Goal: Information Seeking & Learning: Learn about a topic

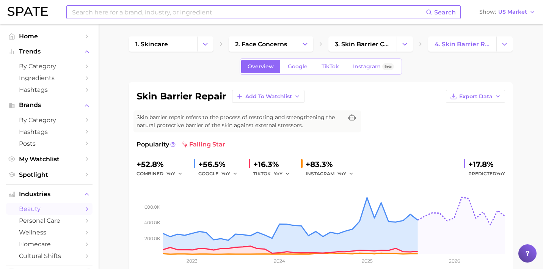
click at [213, 12] on input at bounding box center [248, 12] width 355 height 13
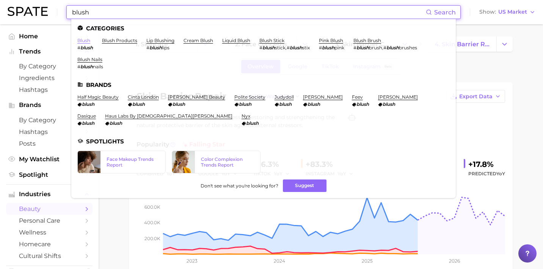
click at [85, 42] on link "blush" at bounding box center [83, 41] width 13 height 6
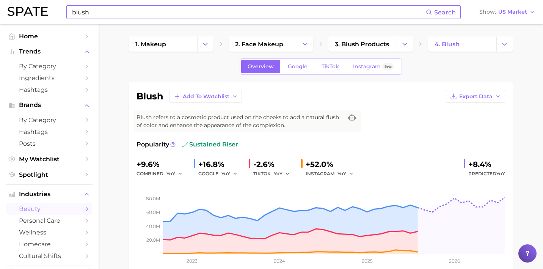
click at [172, 15] on input "blush" at bounding box center [248, 12] width 355 height 13
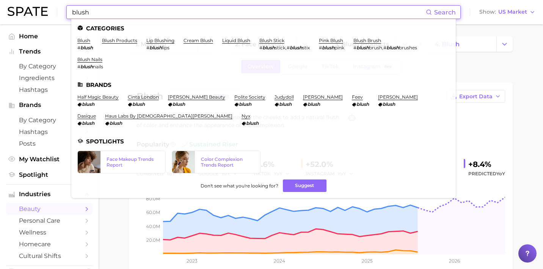
click at [172, 15] on input "blush" at bounding box center [248, 12] width 355 height 13
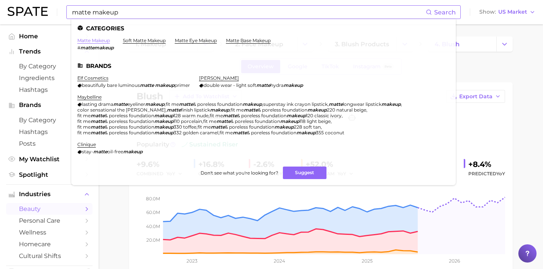
click at [93, 39] on link "matte makeup" at bounding box center [93, 41] width 33 height 6
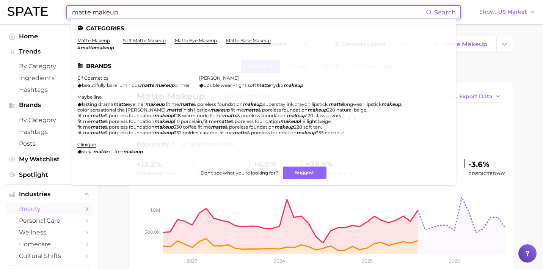
click at [148, 10] on input "matte makeup" at bounding box center [248, 12] width 355 height 13
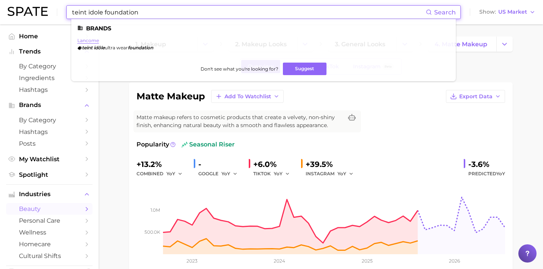
type input "teint idole foundation"
click at [86, 41] on link "lancome" at bounding box center [88, 41] width 22 height 6
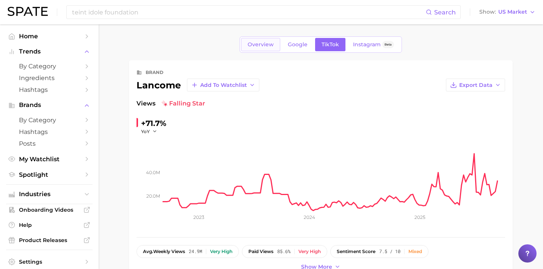
click at [270, 46] on span "Overview" at bounding box center [261, 44] width 26 height 6
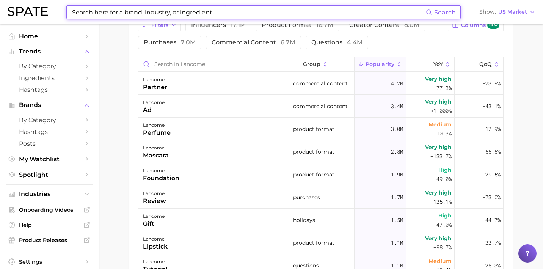
click at [108, 12] on input at bounding box center [248, 12] width 355 height 13
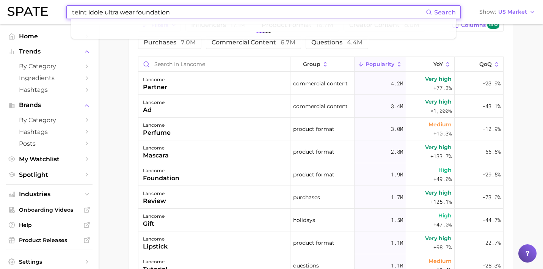
type input "teint idole ultra wear foundation"
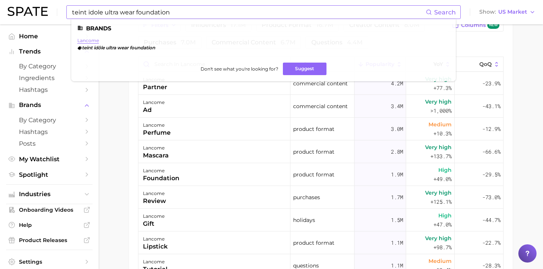
click at [91, 41] on link "lancome" at bounding box center [88, 41] width 22 height 6
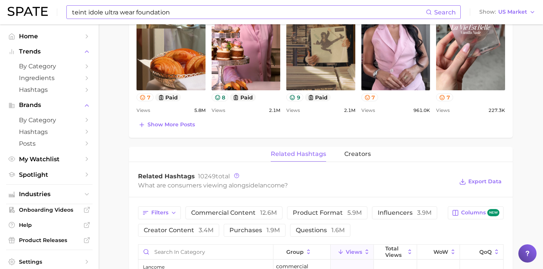
scroll to position [424, 0]
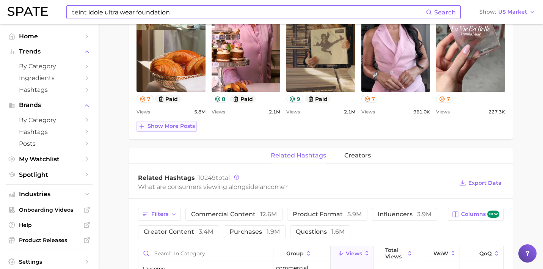
click at [186, 124] on span "Show more posts" at bounding box center [171, 126] width 47 height 6
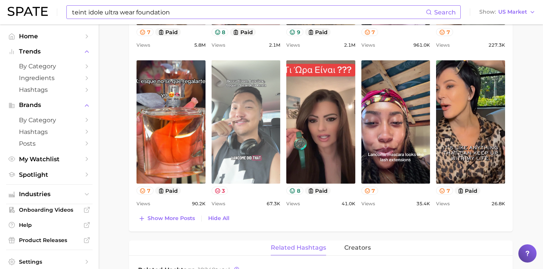
scroll to position [493, 0]
